Goal: Information Seeking & Learning: Learn about a topic

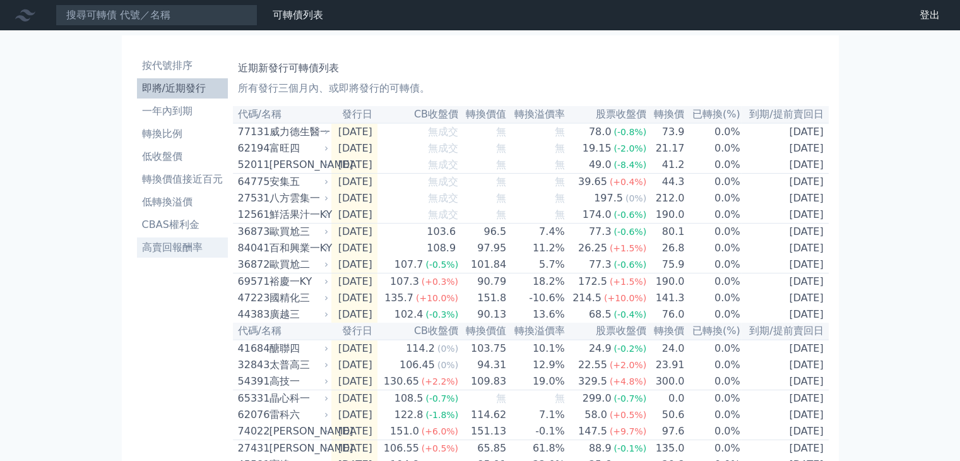
click at [189, 251] on li "高賣回報酬率" at bounding box center [182, 247] width 91 height 15
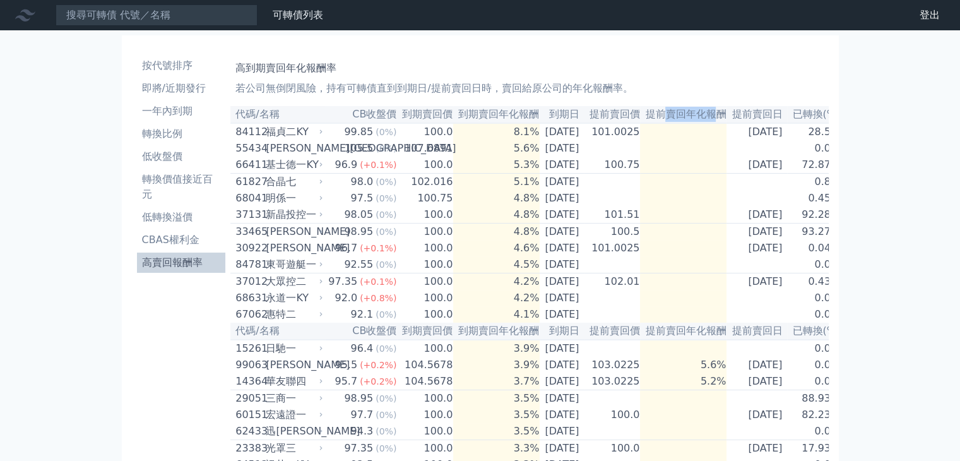
drag, startPoint x: 677, startPoint y: 116, endPoint x: 725, endPoint y: 117, distance: 47.4
click at [725, 117] on th "提前賣回年化報酬" at bounding box center [683, 114] width 86 height 17
drag, startPoint x: 609, startPoint y: 134, endPoint x: 668, endPoint y: 59, distance: 95.7
click at [668, 59] on div "高到期賣回年化報酬率 若公司無倒閉風險，持有可轉債直到到期日/提前賣回日時，賣回給原公司的年化報酬率。" at bounding box center [529, 76] width 588 height 40
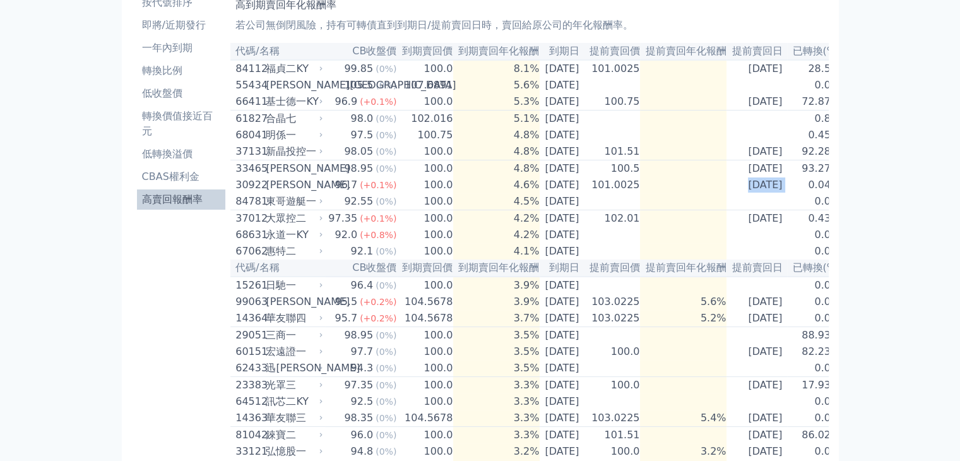
scroll to position [0, 23]
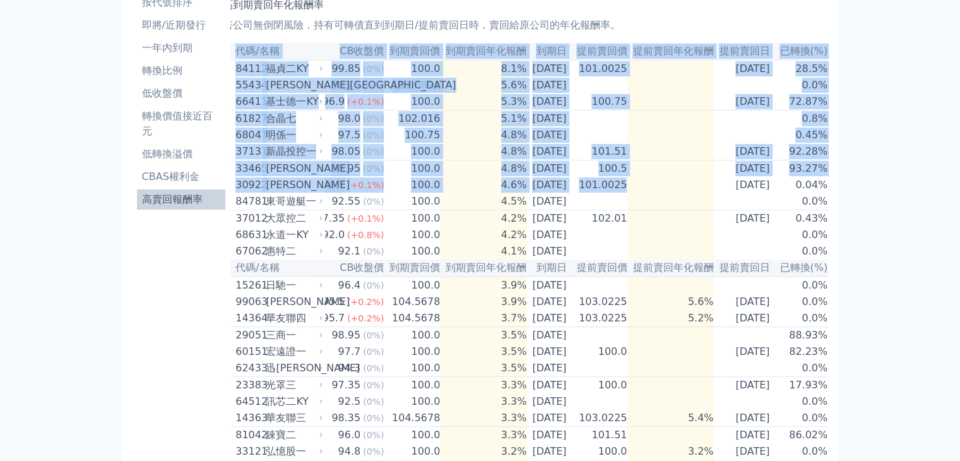
drag, startPoint x: 711, startPoint y: 203, endPoint x: 817, endPoint y: 196, distance: 105.6
click at [817, 193] on tr "30922 [PERSON_NAME] 96.7 (+0.1%) 100.0 4.6% [DATE] 101.0025 [DATE] 0.04%" at bounding box center [523, 185] width 610 height 16
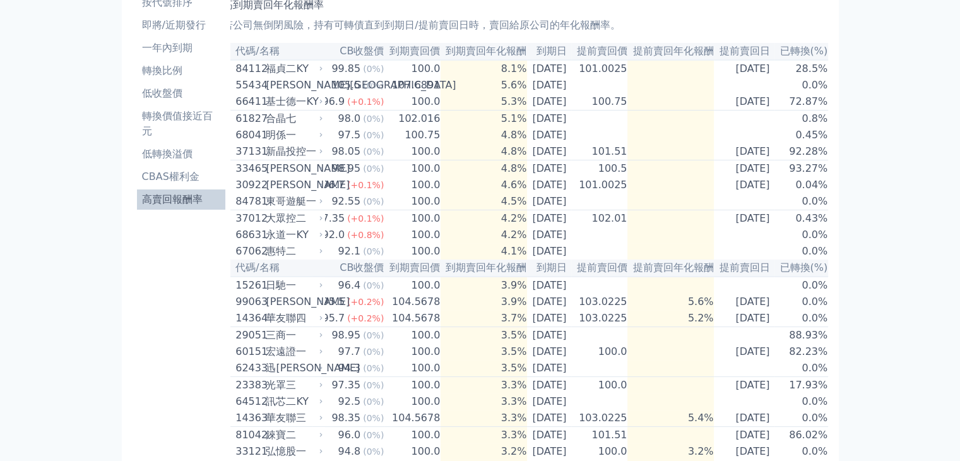
click at [874, 145] on div "可轉債列表 財務數據 可轉債列表 財務數據 登出 登出 按代號排序 即將/近期發行 一年內到期 轉換比例 低收盤價 轉換價值接近百元 低轉換溢價" at bounding box center [480, 466] width 960 height 1059
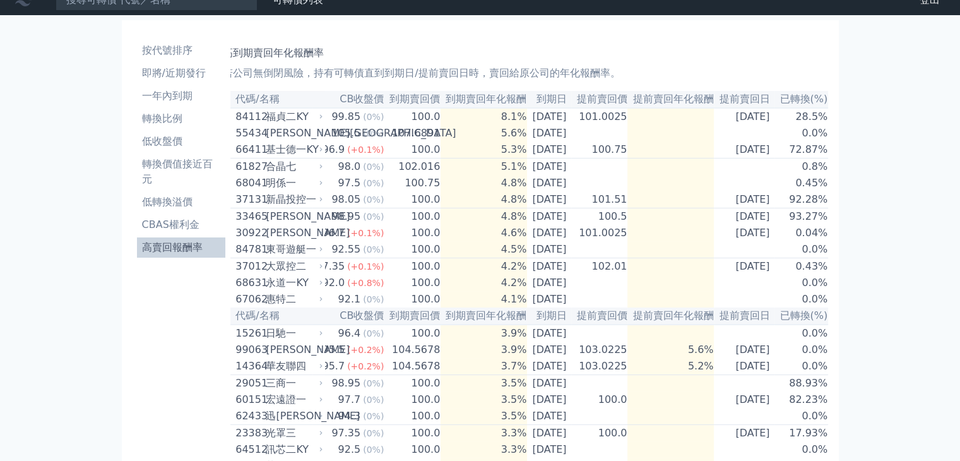
scroll to position [0, 0]
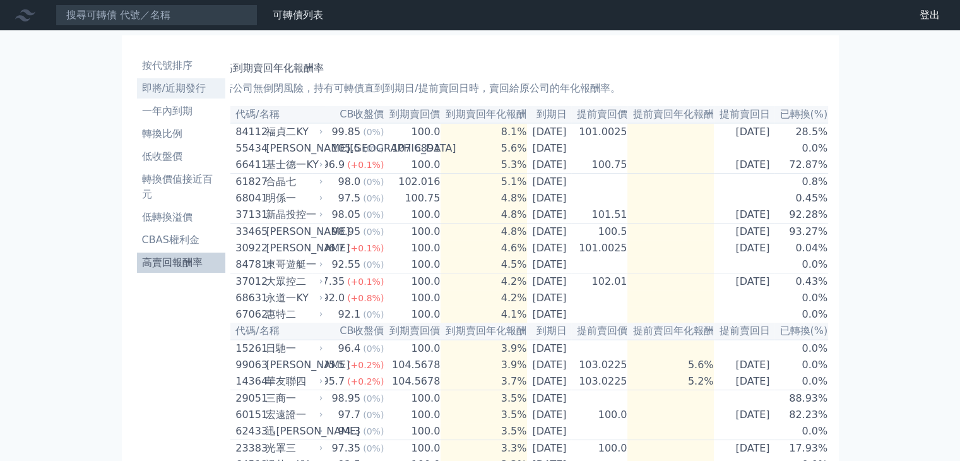
click at [188, 94] on li "即將/近期發行" at bounding box center [181, 88] width 89 height 15
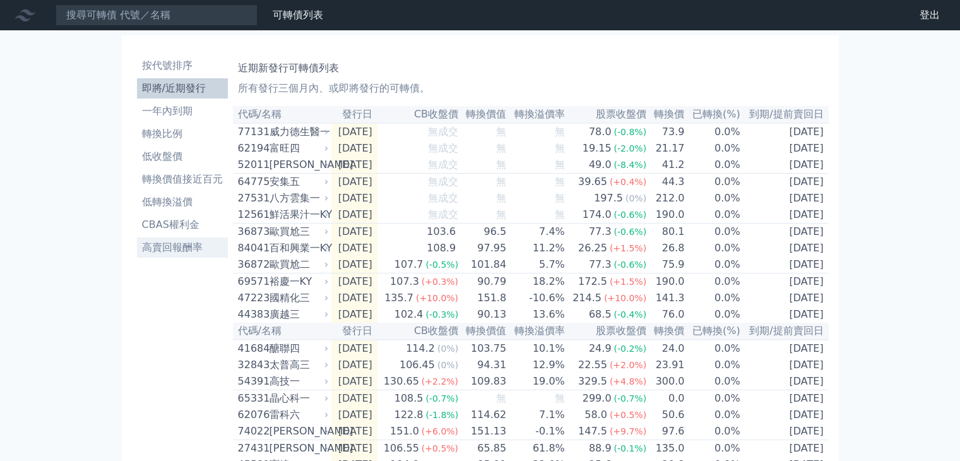
click at [156, 244] on li "高賣回報酬率" at bounding box center [182, 247] width 91 height 15
